Goal: Information Seeking & Learning: Find specific fact

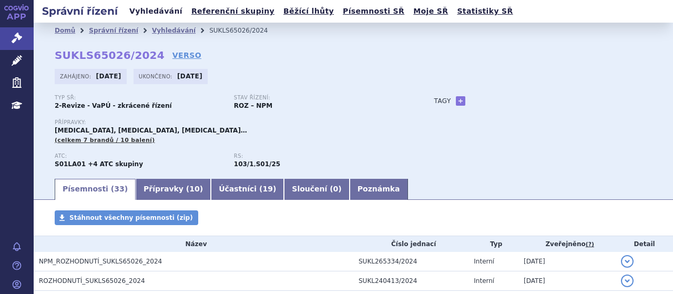
click at [139, 7] on link "Vyhledávání" at bounding box center [155, 11] width 59 height 14
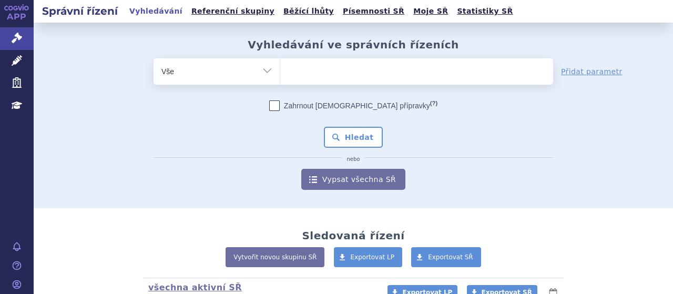
click at [298, 72] on ul at bounding box center [416, 69] width 273 height 22
click at [280, 72] on select at bounding box center [280, 71] width 1 height 26
type input "iq"
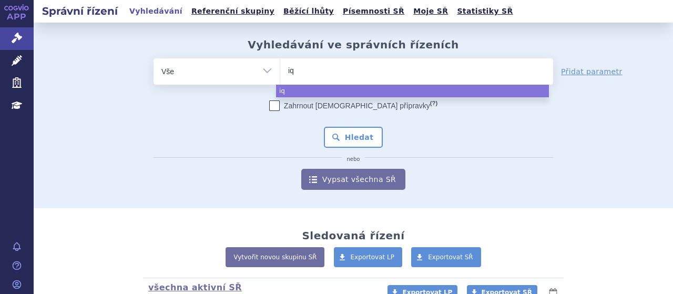
type input "iqv"
type input "iqvo"
type input "iqv"
type input "iq"
type input "i"
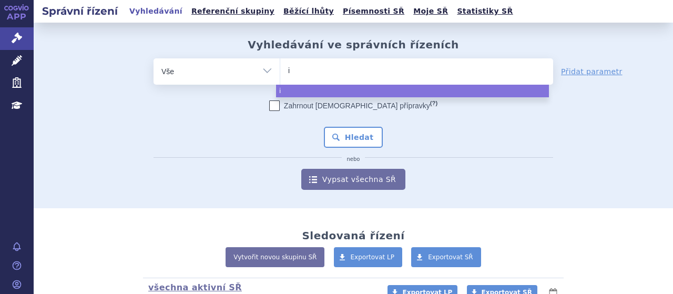
type input "iq"
type input "iqi"
type input "iqir"
type input "iqir o"
type input "iqir"
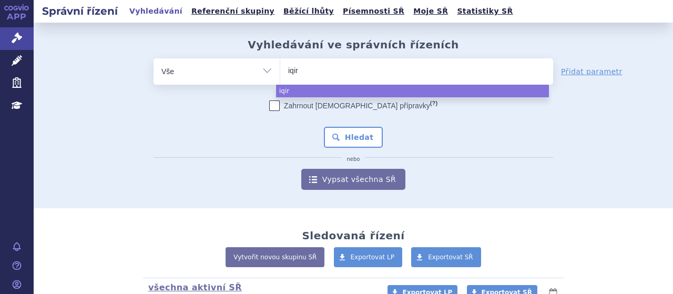
type input "iqirv"
type input "iqirvo"
select select "iqirvo"
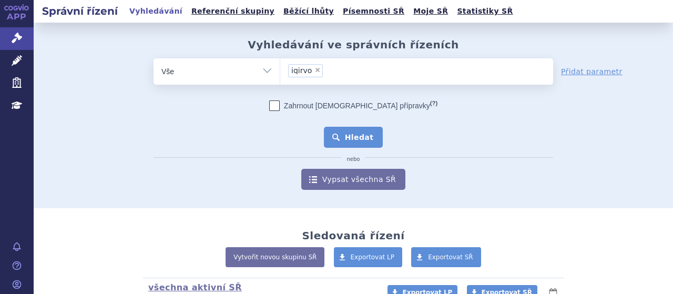
click at [352, 136] on button "Hledat" at bounding box center [353, 137] width 59 height 21
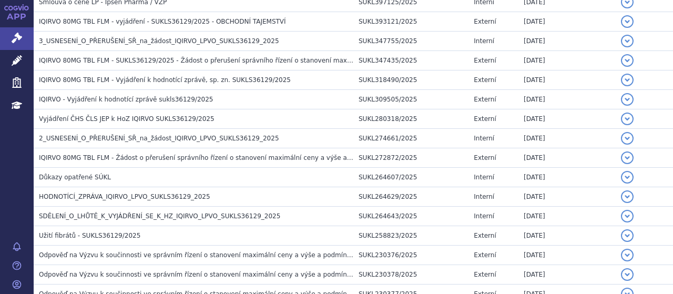
scroll to position [406, 0]
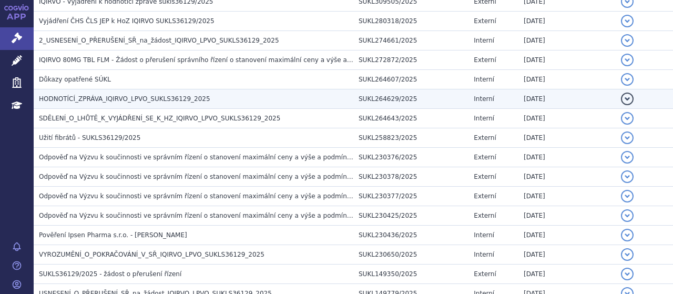
click at [163, 95] on span "HODNOTÍCÍ_ZPRÁVA_IQIRVO_LPVO_SUKLS36129_2025" at bounding box center [124, 98] width 171 height 7
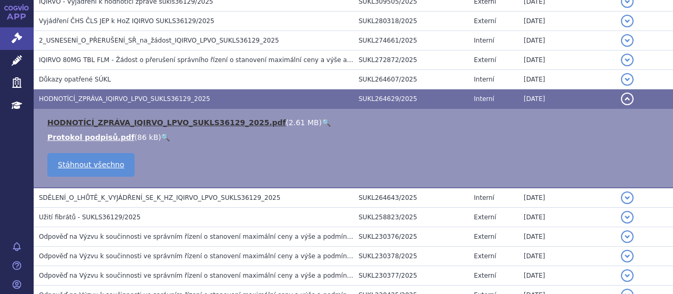
click at [170, 121] on link "HODNOTÍCÍ_ZPRÁVA_IQIRVO_LPVO_SUKLS36129_2025.pdf" at bounding box center [166, 122] width 239 height 8
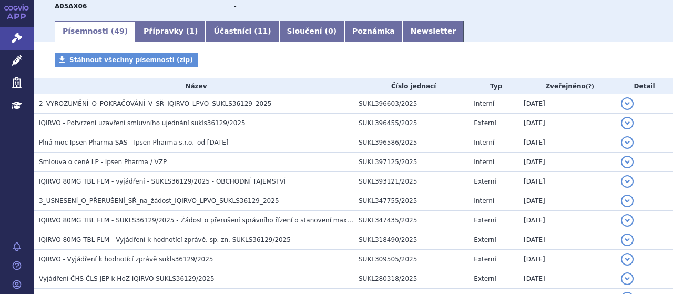
scroll to position [0, 0]
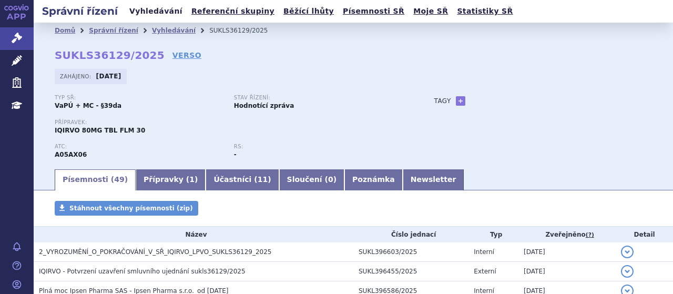
click at [155, 7] on link "Vyhledávání" at bounding box center [155, 11] width 59 height 14
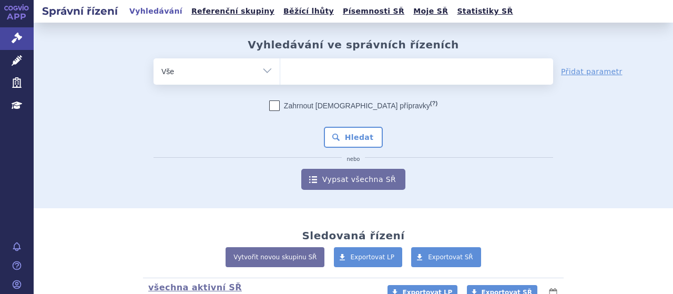
click at [332, 73] on ul at bounding box center [416, 69] width 273 height 22
click at [280, 73] on select at bounding box center [280, 71] width 1 height 26
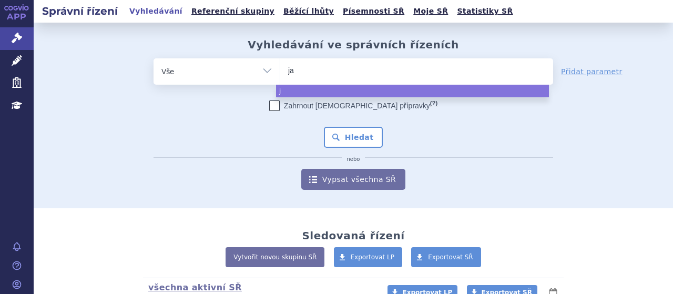
type input "jan"
type input "janu"
type input "januvi"
type input "[MEDICAL_DATA]"
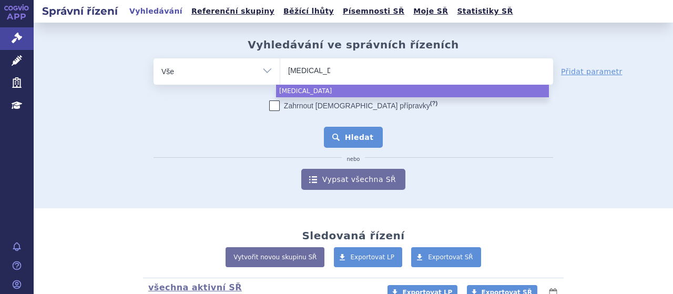
select select "[MEDICAL_DATA]"
click at [351, 128] on button "Hledat" at bounding box center [353, 137] width 59 height 21
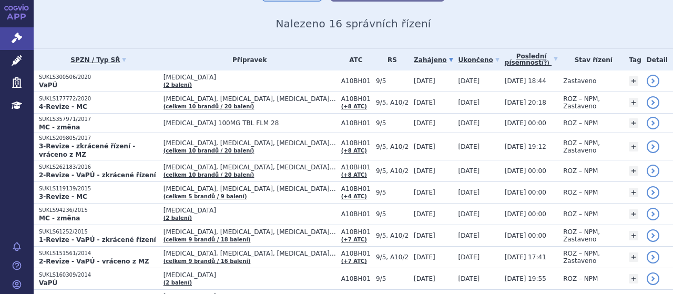
scroll to position [174, 0]
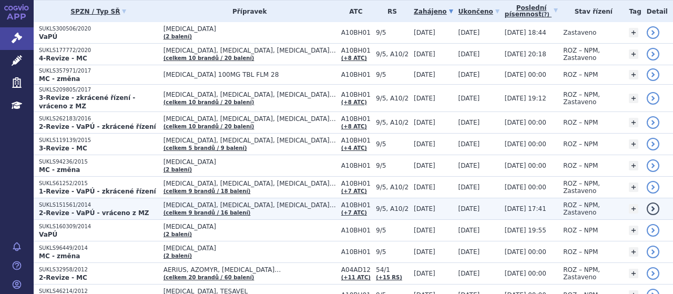
click at [64, 201] on p "SUKLS151561/2014" at bounding box center [98, 204] width 119 height 7
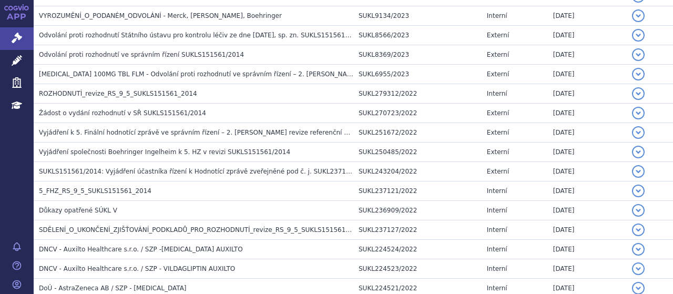
scroll to position [391, 0]
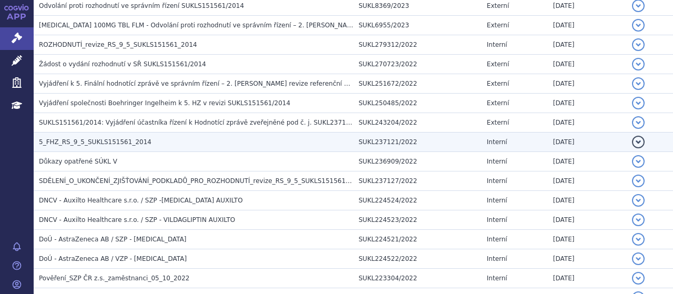
click at [107, 134] on td "5_FHZ_RS_9_5_SUKLS151561_2014" at bounding box center [194, 141] width 320 height 19
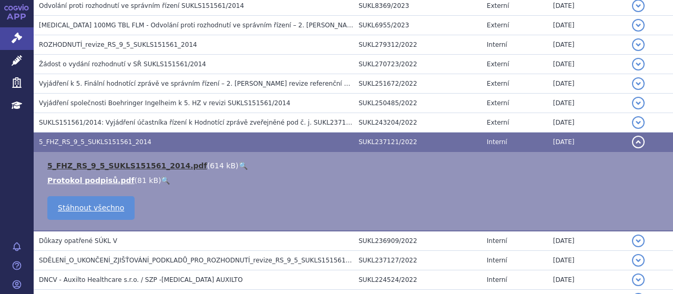
click at [139, 164] on link "5_FHZ_RS_9_5_SUKLS151561_2014.pdf" at bounding box center [127, 165] width 160 height 8
